Goal: Find specific page/section: Find specific page/section

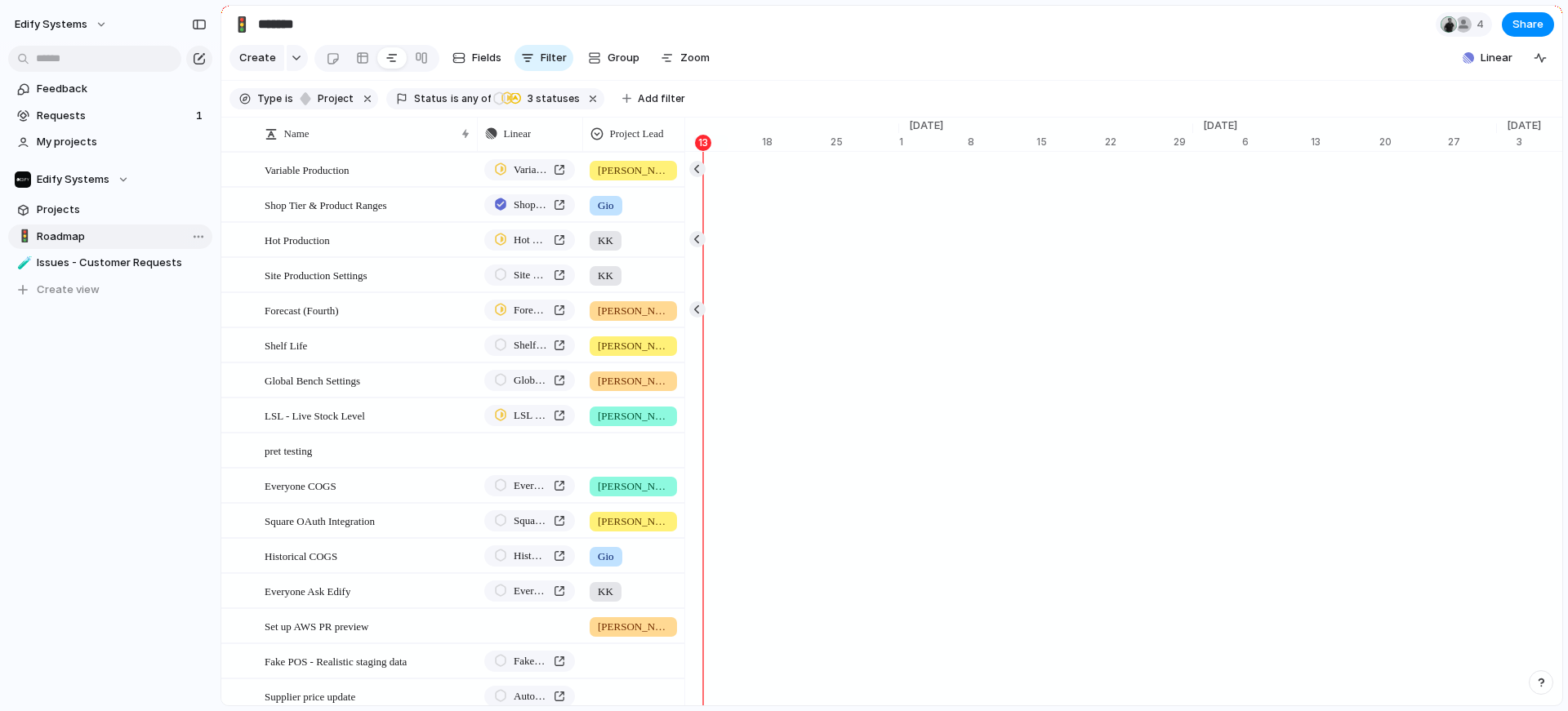
scroll to position [0, 10830]
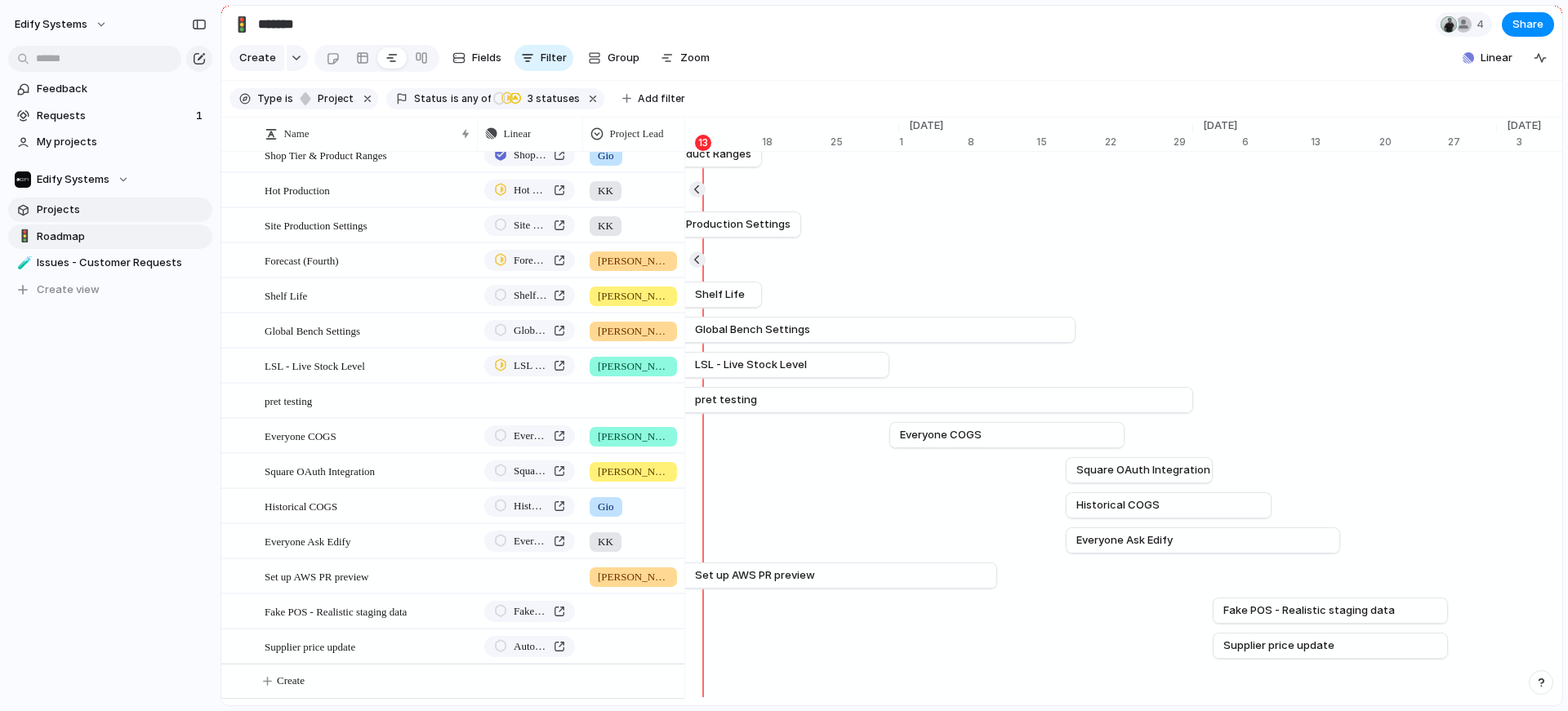
click at [66, 209] on span "Projects" at bounding box center [121, 210] width 170 height 17
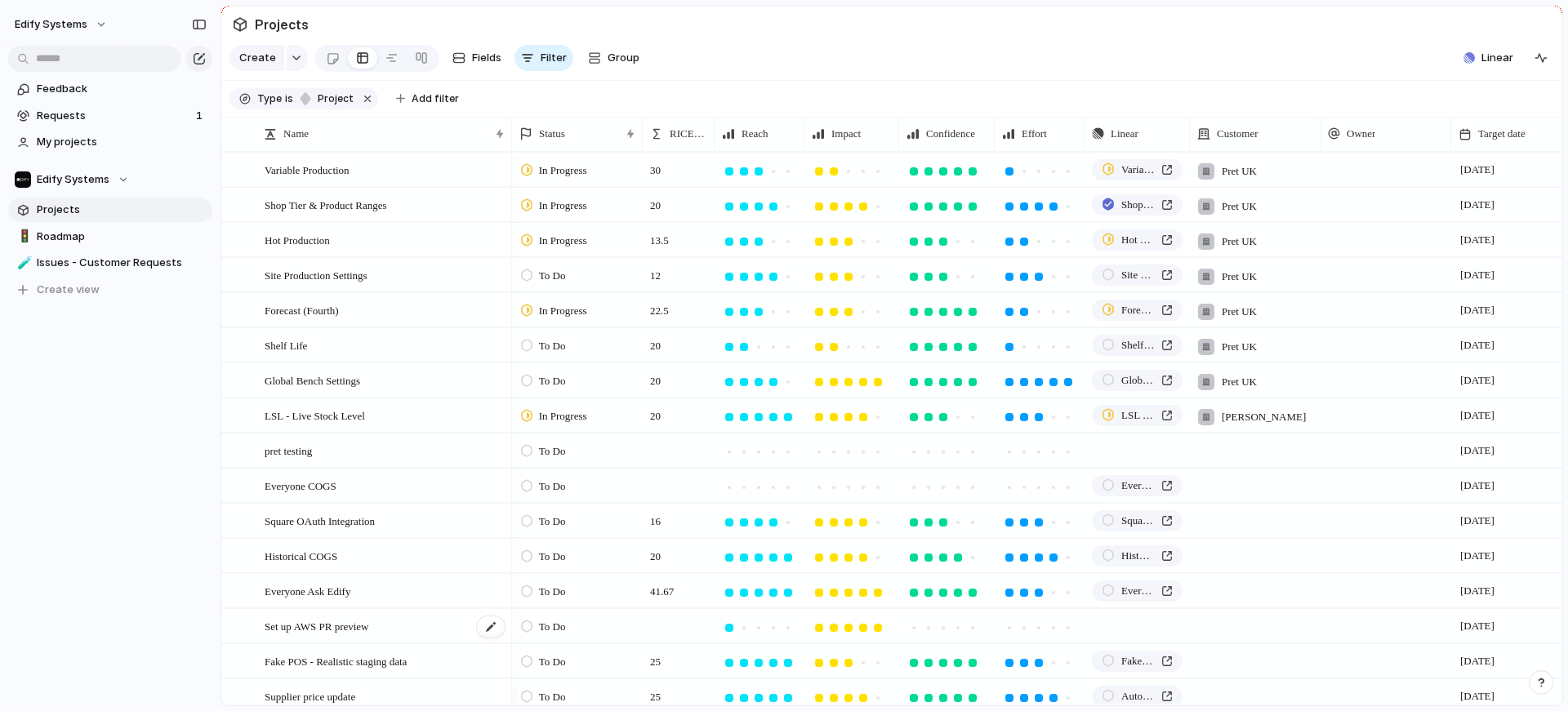
scroll to position [336, 0]
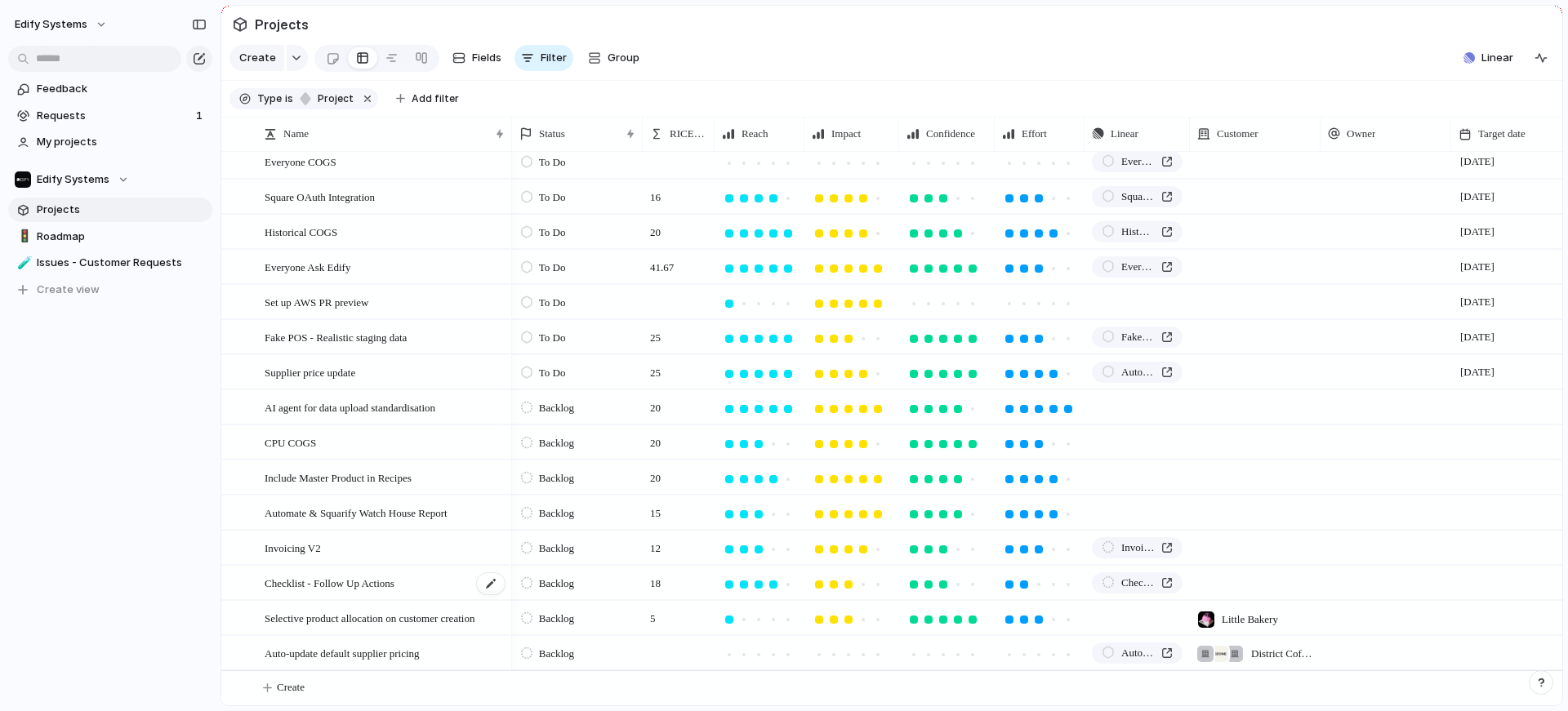
click at [394, 584] on span "Checklist - Follow Up Actions" at bounding box center [330, 582] width 130 height 19
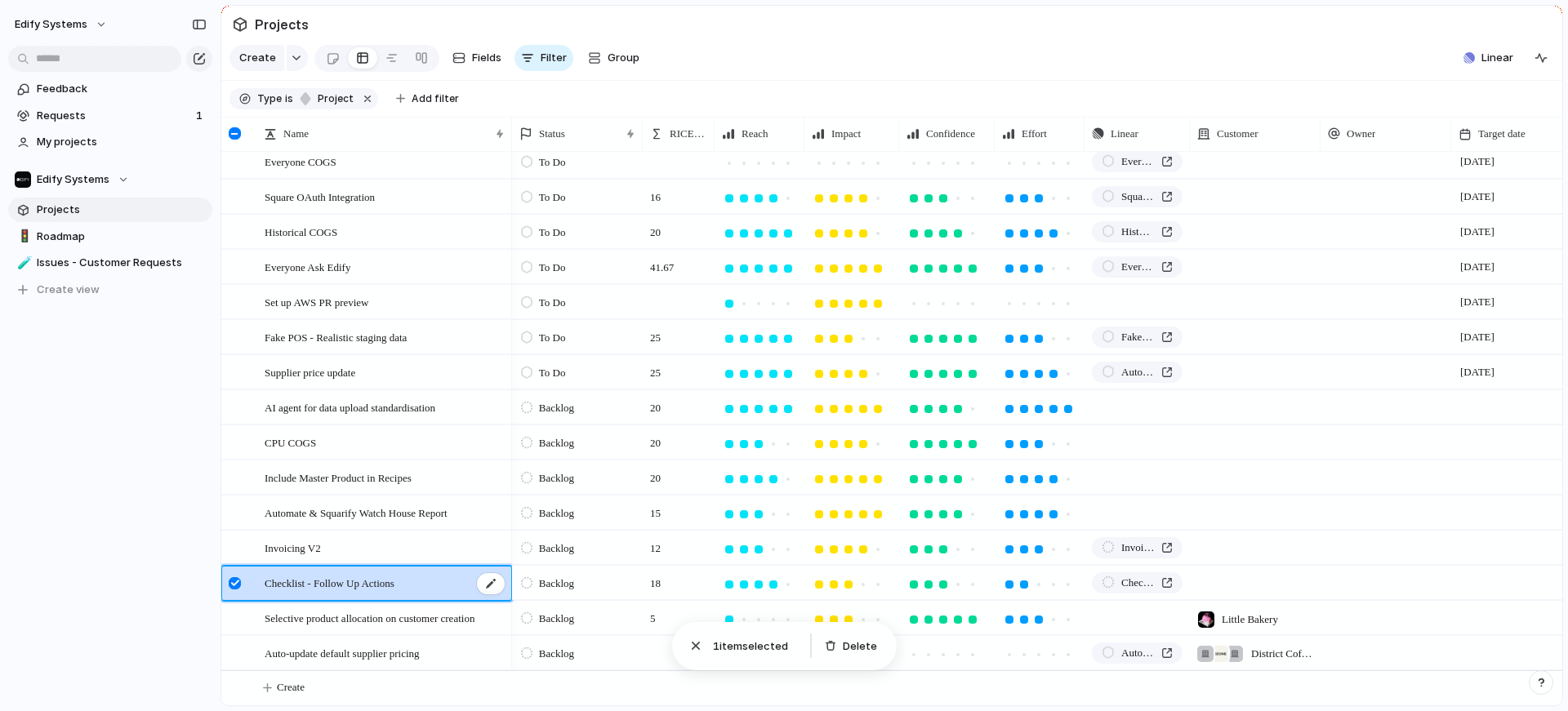
click at [394, 584] on span "Checklist - Follow Up Actions" at bounding box center [330, 582] width 130 height 19
click at [235, 584] on div at bounding box center [235, 583] width 12 height 12
click at [309, 583] on span "Checklist - Follow Up Actions" at bounding box center [330, 582] width 130 height 19
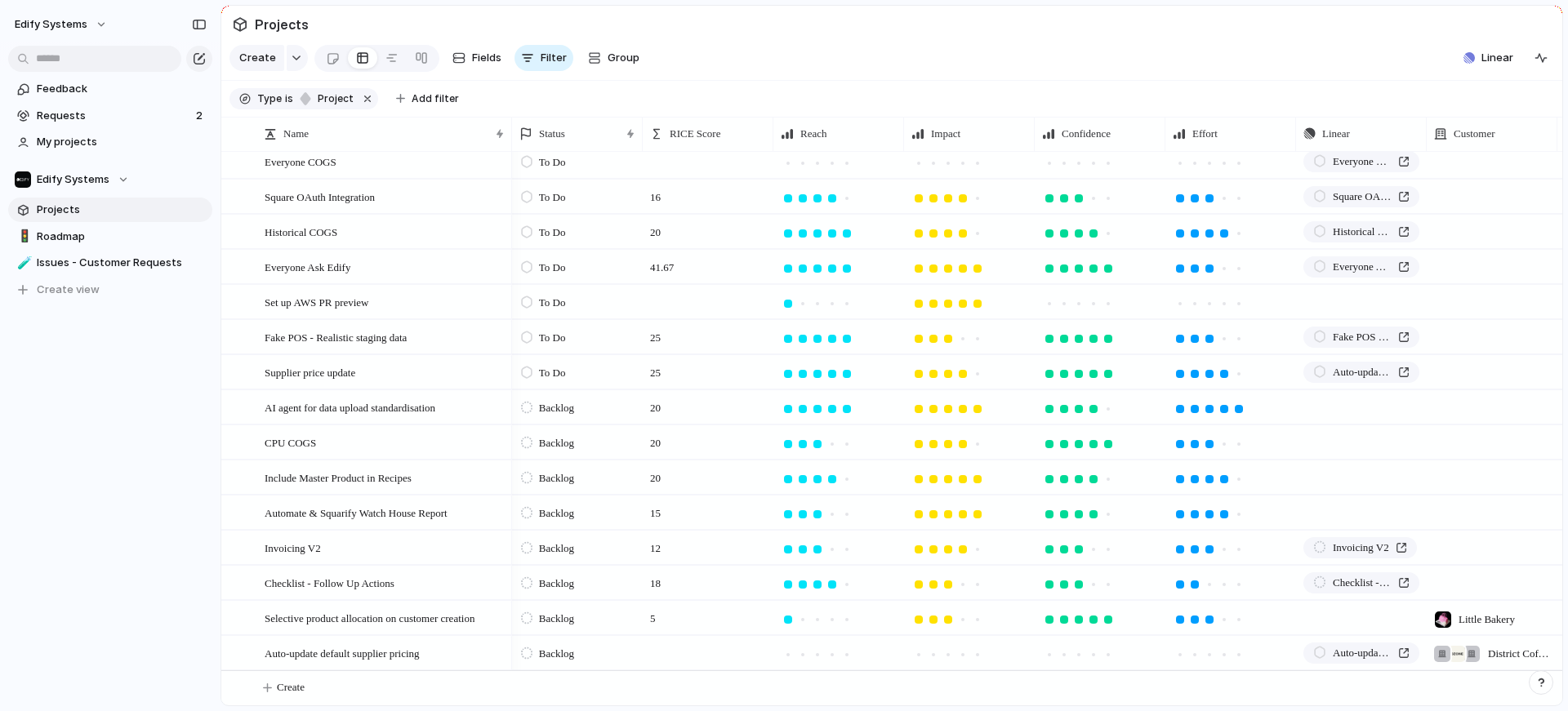
scroll to position [336, 0]
click at [349, 580] on span "Checklist - Follow Up Actions" at bounding box center [330, 582] width 130 height 19
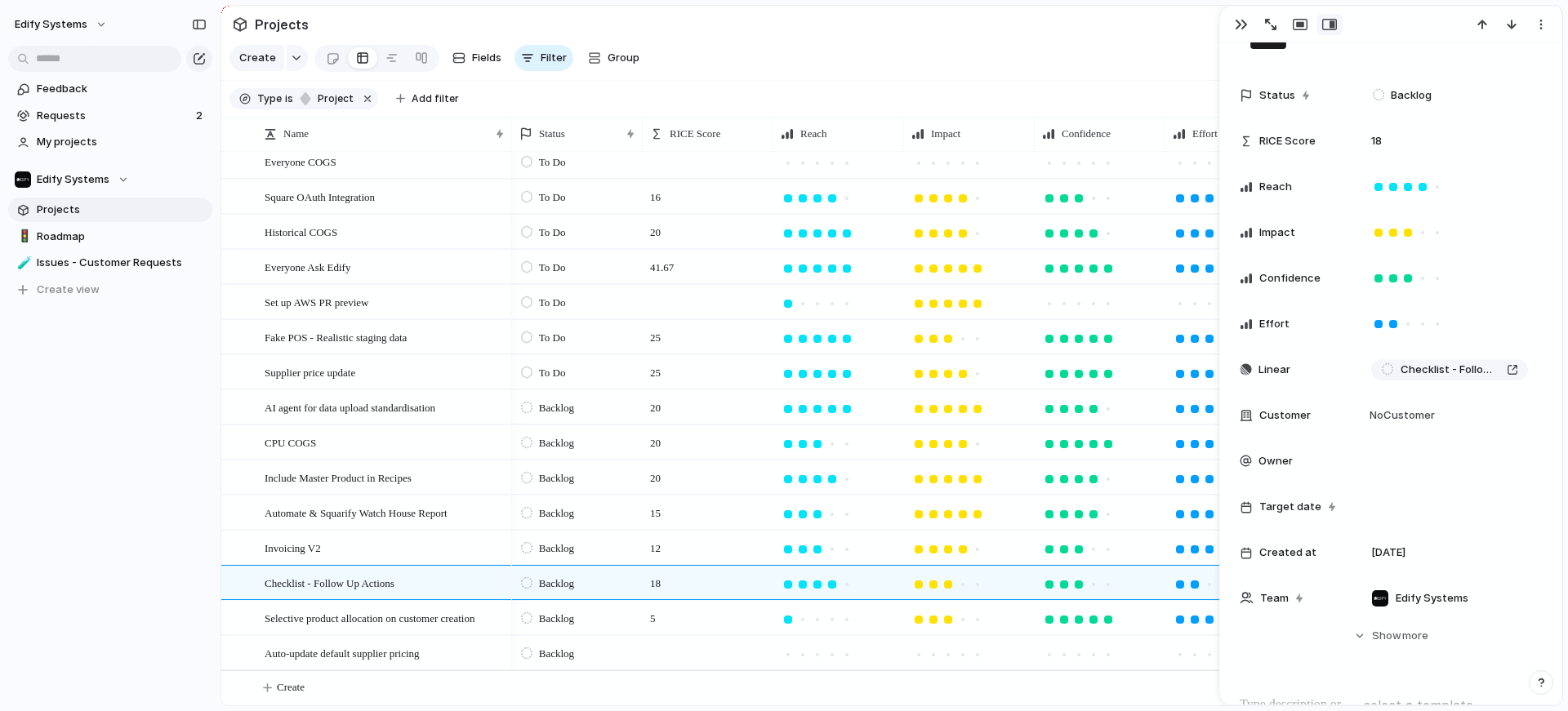
scroll to position [113, 0]
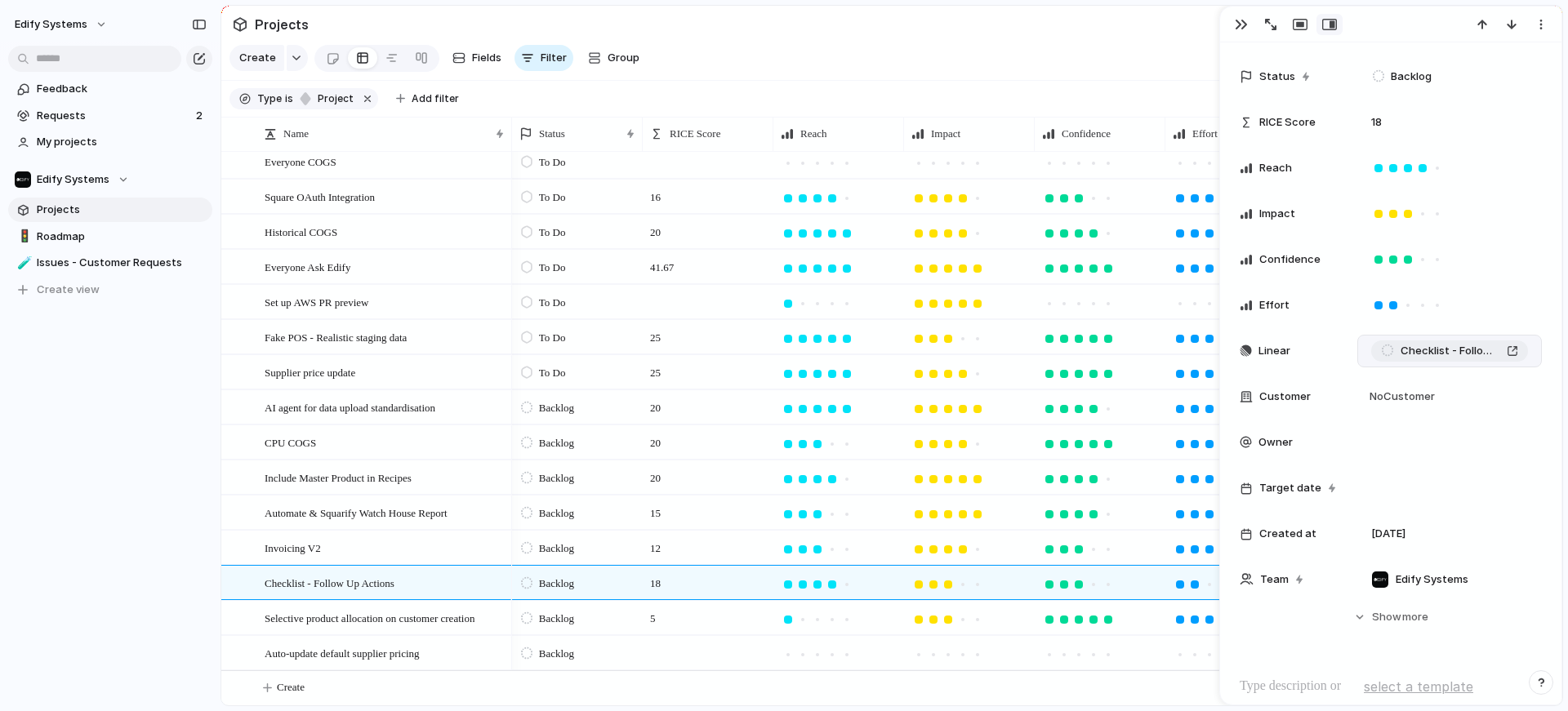
click at [1448, 353] on span "Checklist - Follow Up Actions" at bounding box center [1450, 351] width 100 height 17
